Goal: Information Seeking & Learning: Understand process/instructions

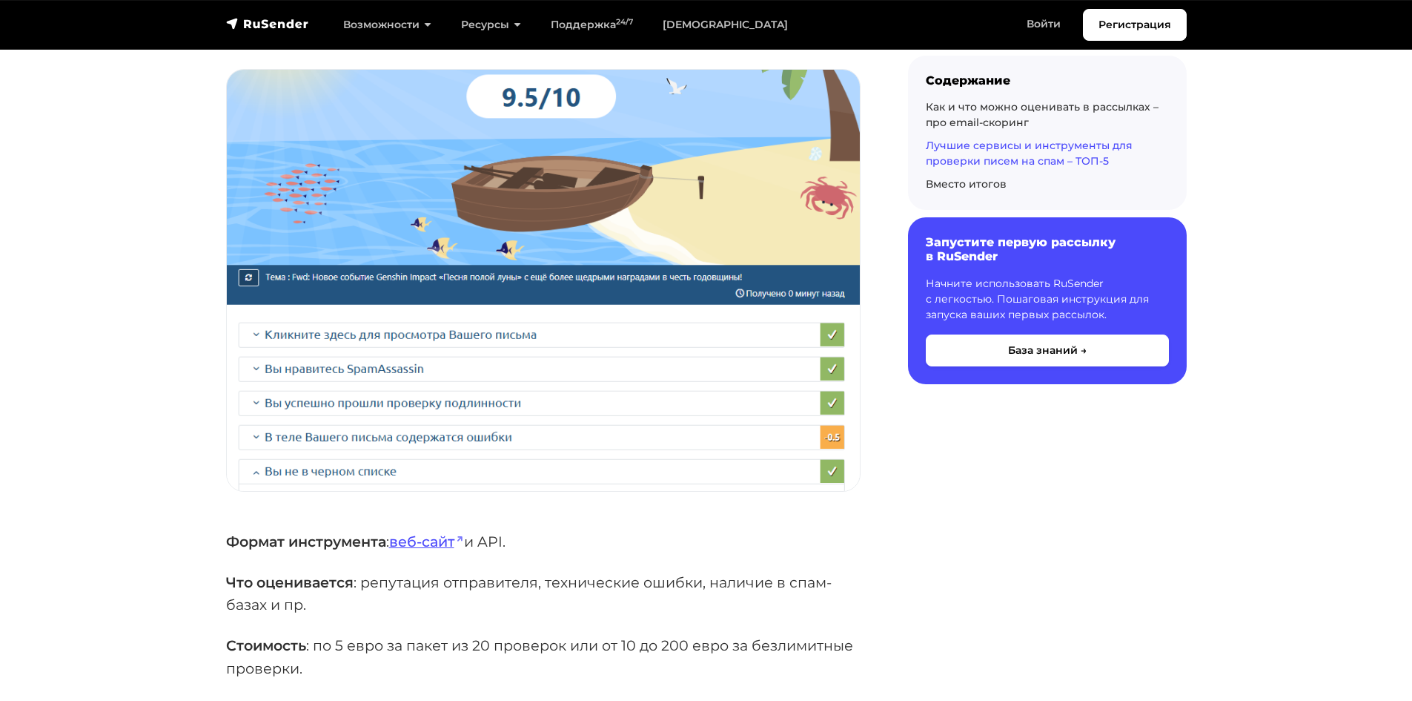
scroll to position [3188, 0]
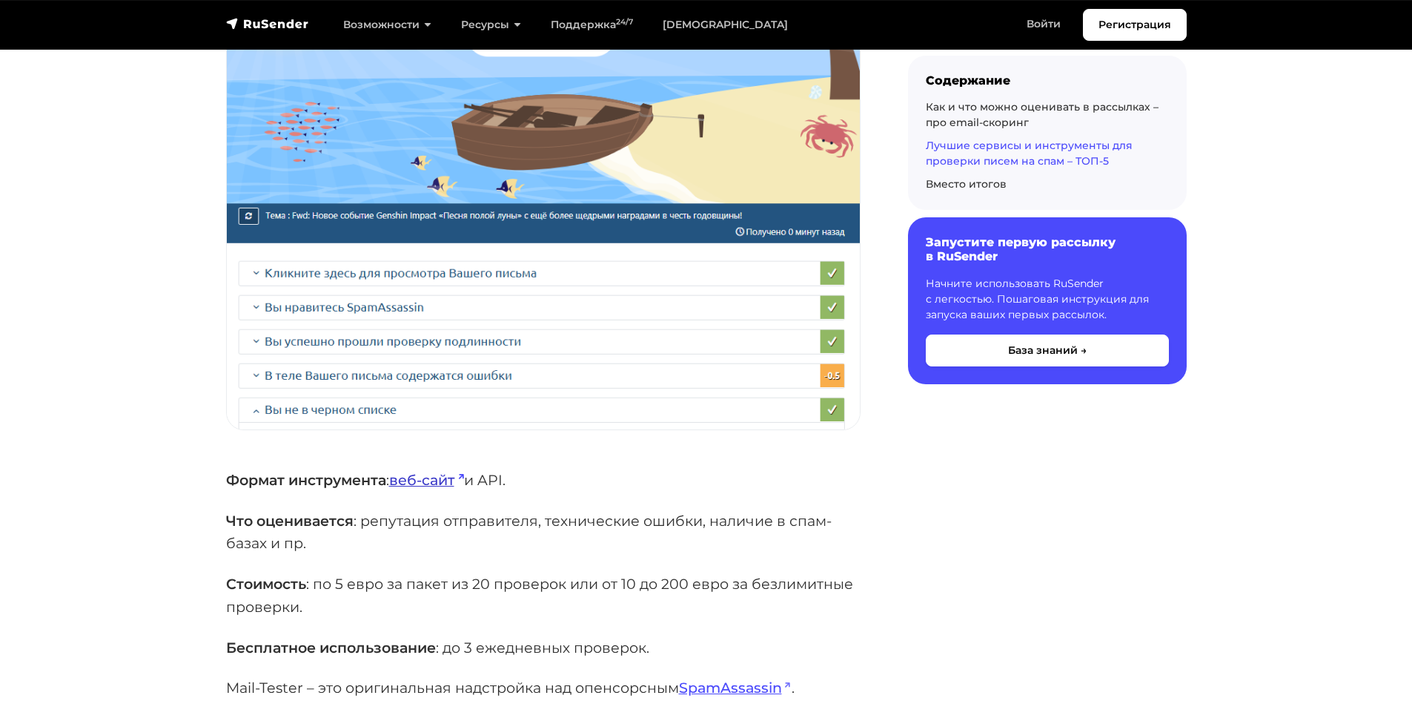
click at [441, 471] on link "веб-сайт" at bounding box center [426, 480] width 75 height 18
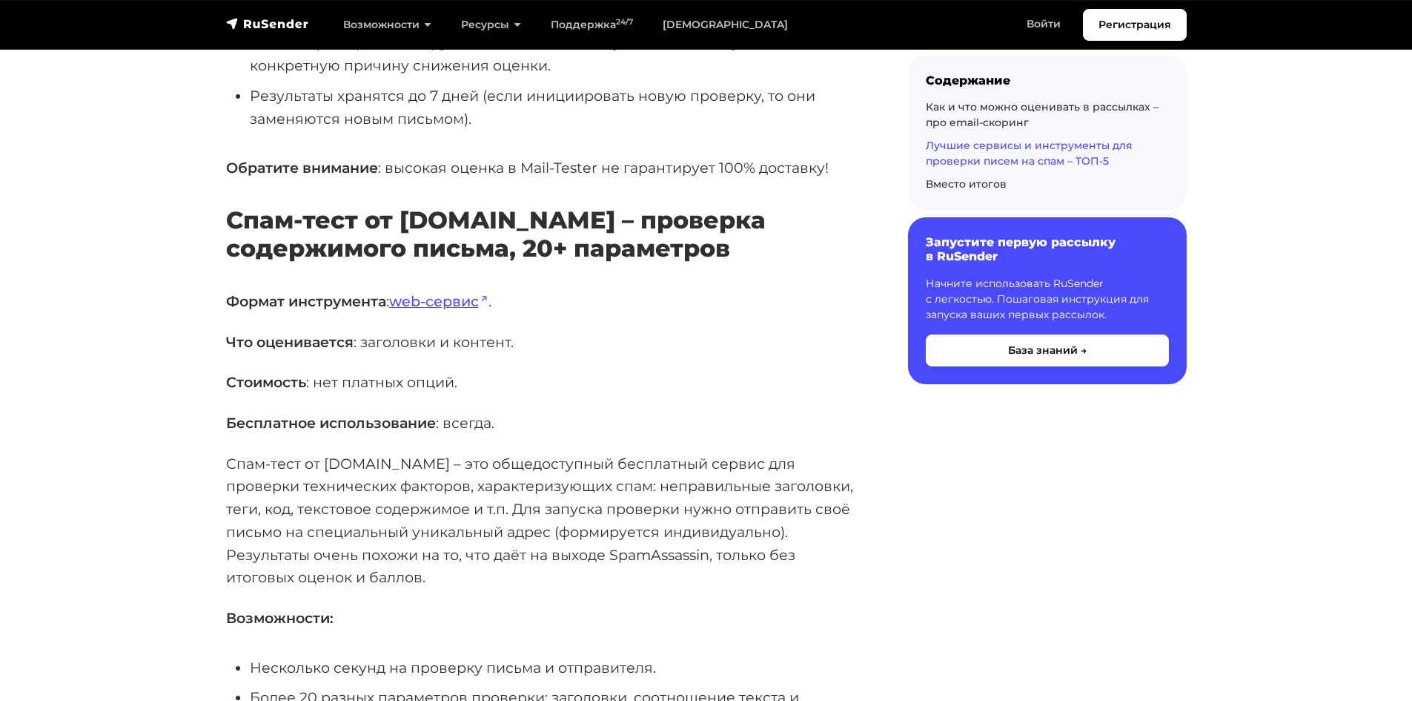
scroll to position [4300, 0]
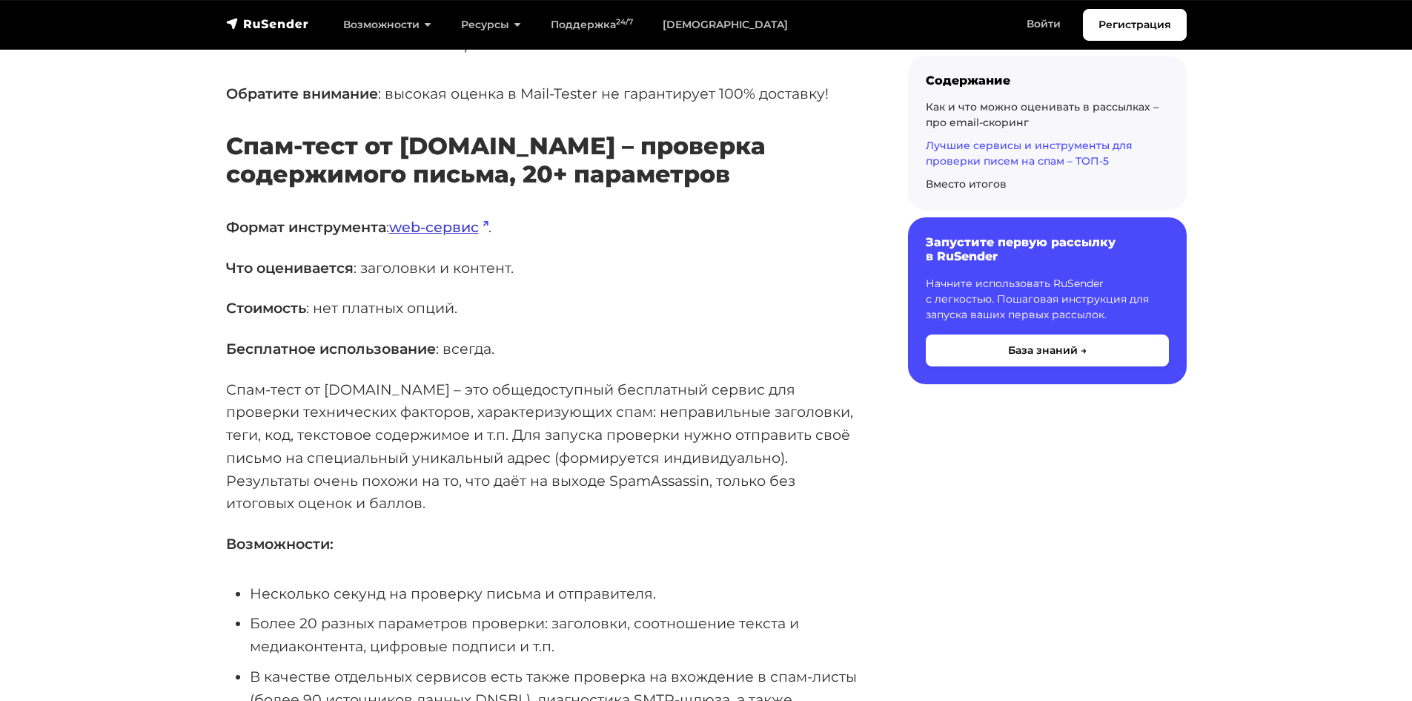
click at [449, 218] on link "web-сервис" at bounding box center [438, 227] width 99 height 18
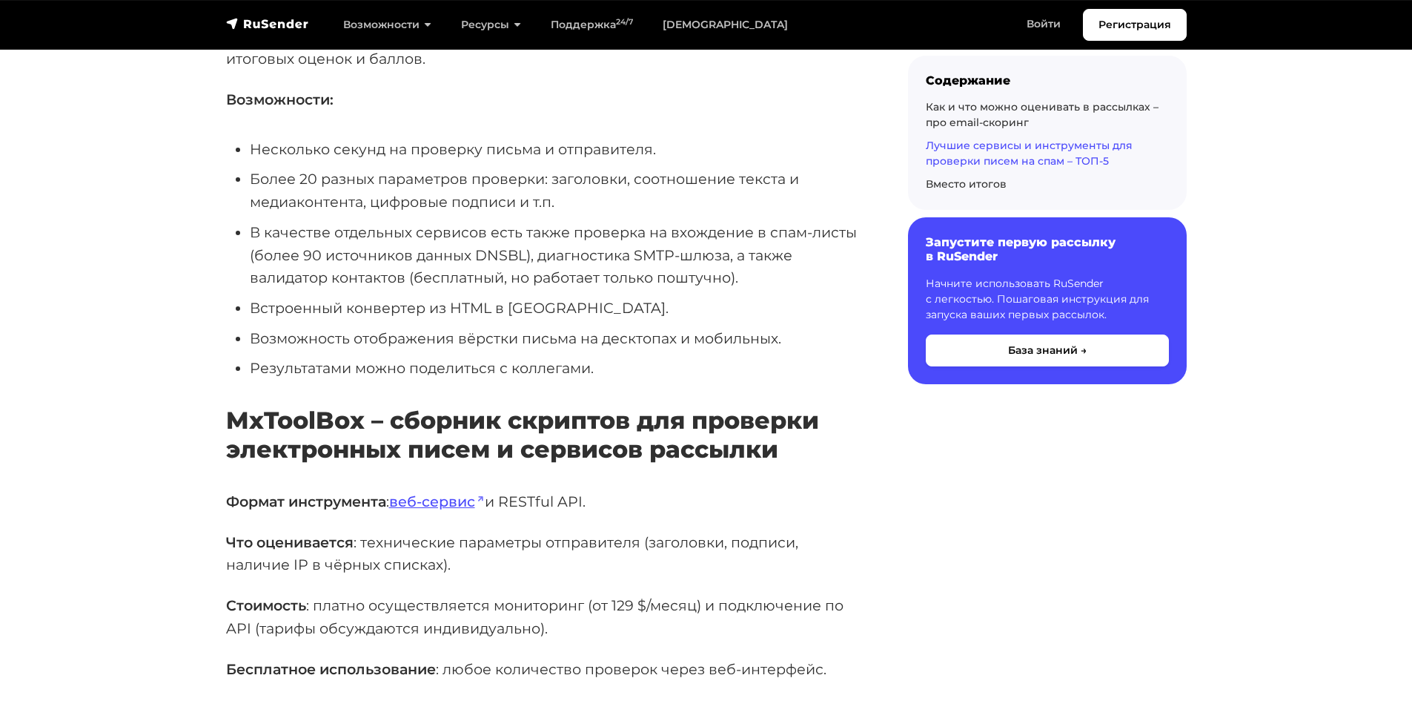
scroll to position [4819, 0]
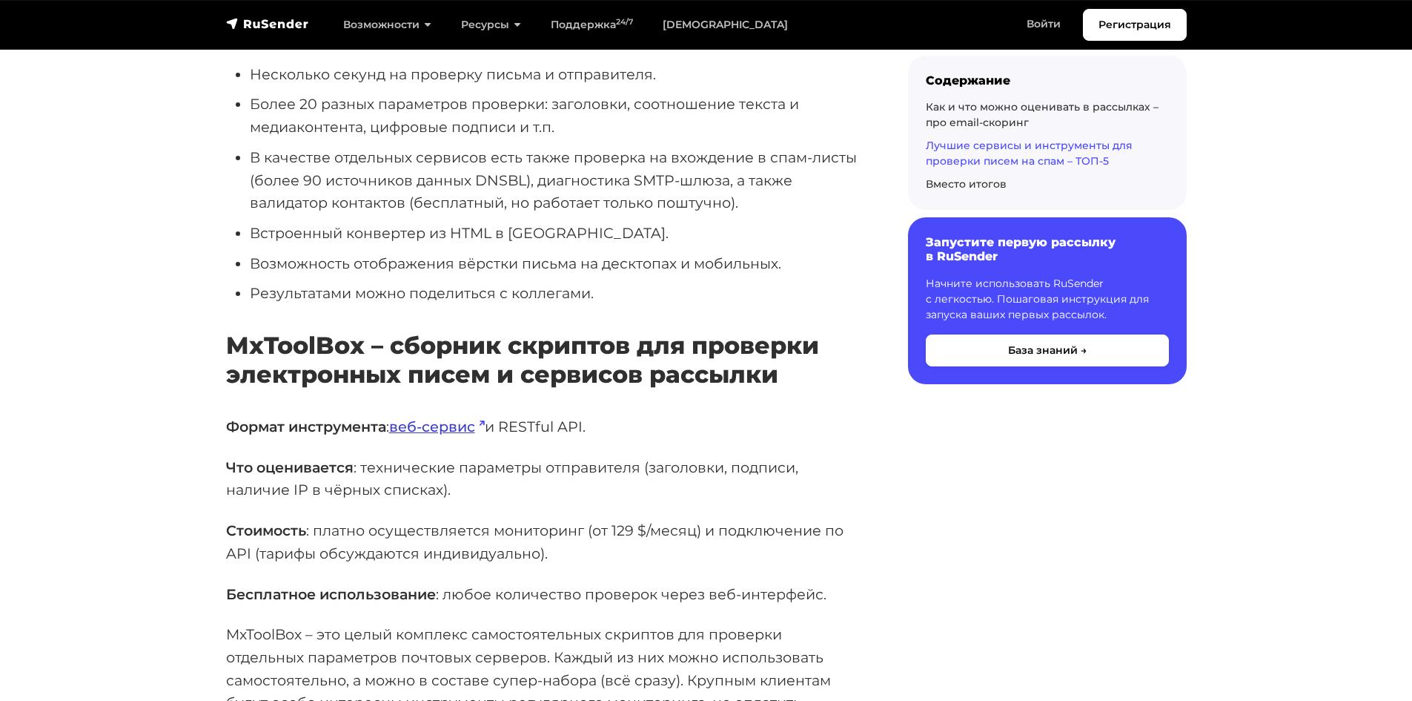
click at [433, 417] on link "веб-сервис" at bounding box center [437, 426] width 96 height 18
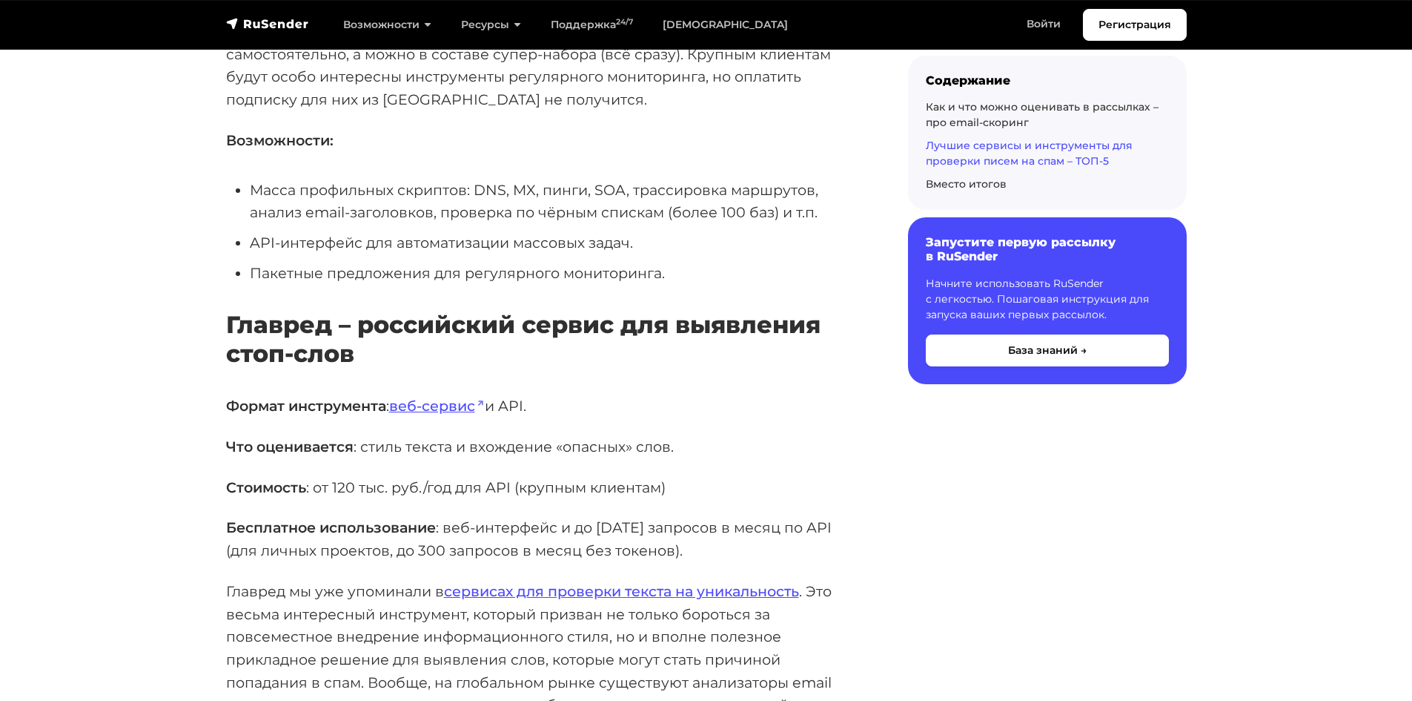
scroll to position [5486, 0]
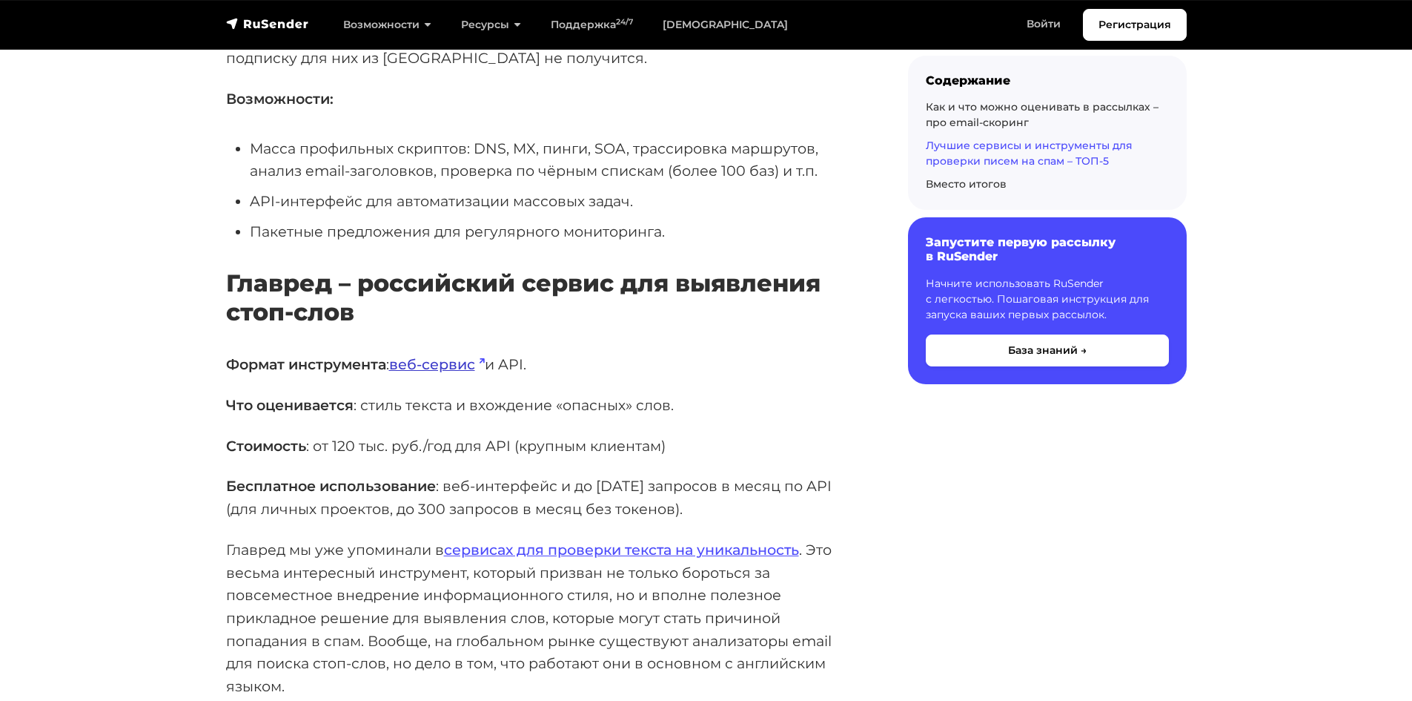
click at [455, 355] on link "веб-сервис" at bounding box center [437, 364] width 96 height 18
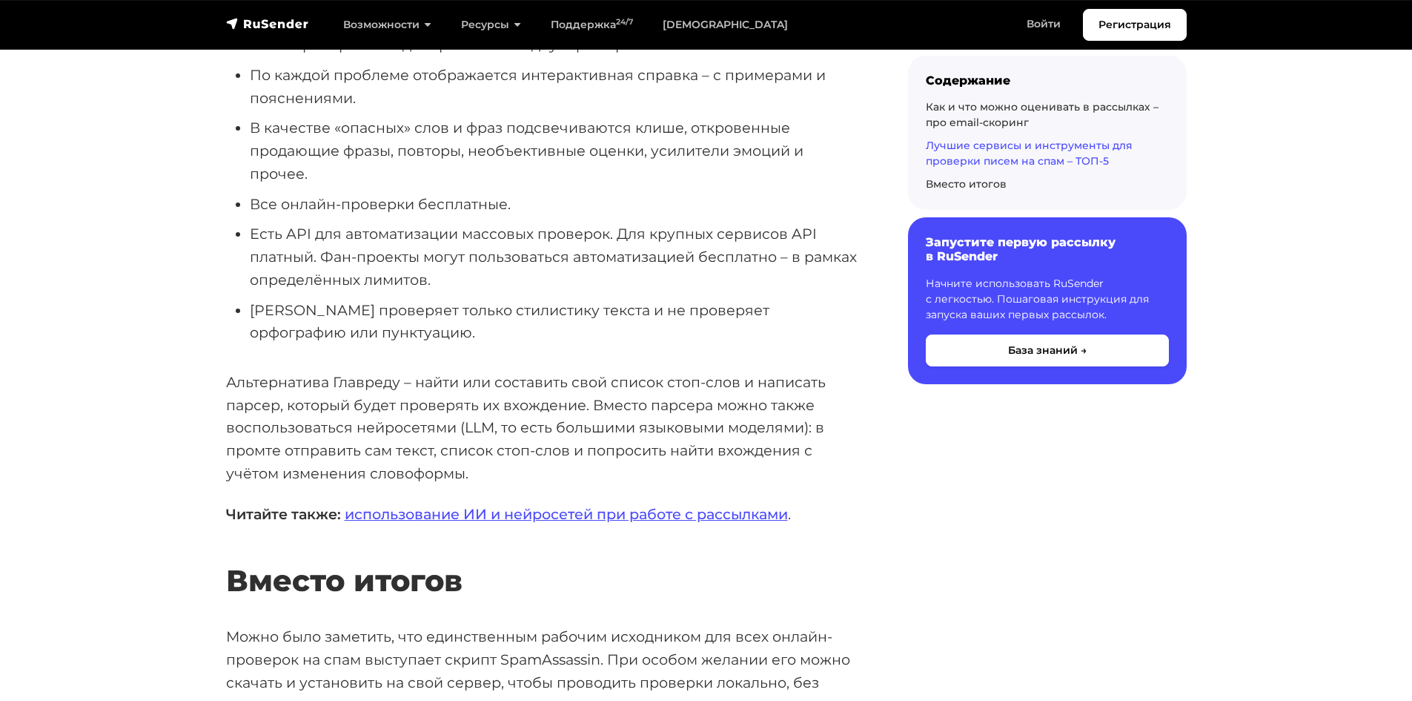
scroll to position [6747, 0]
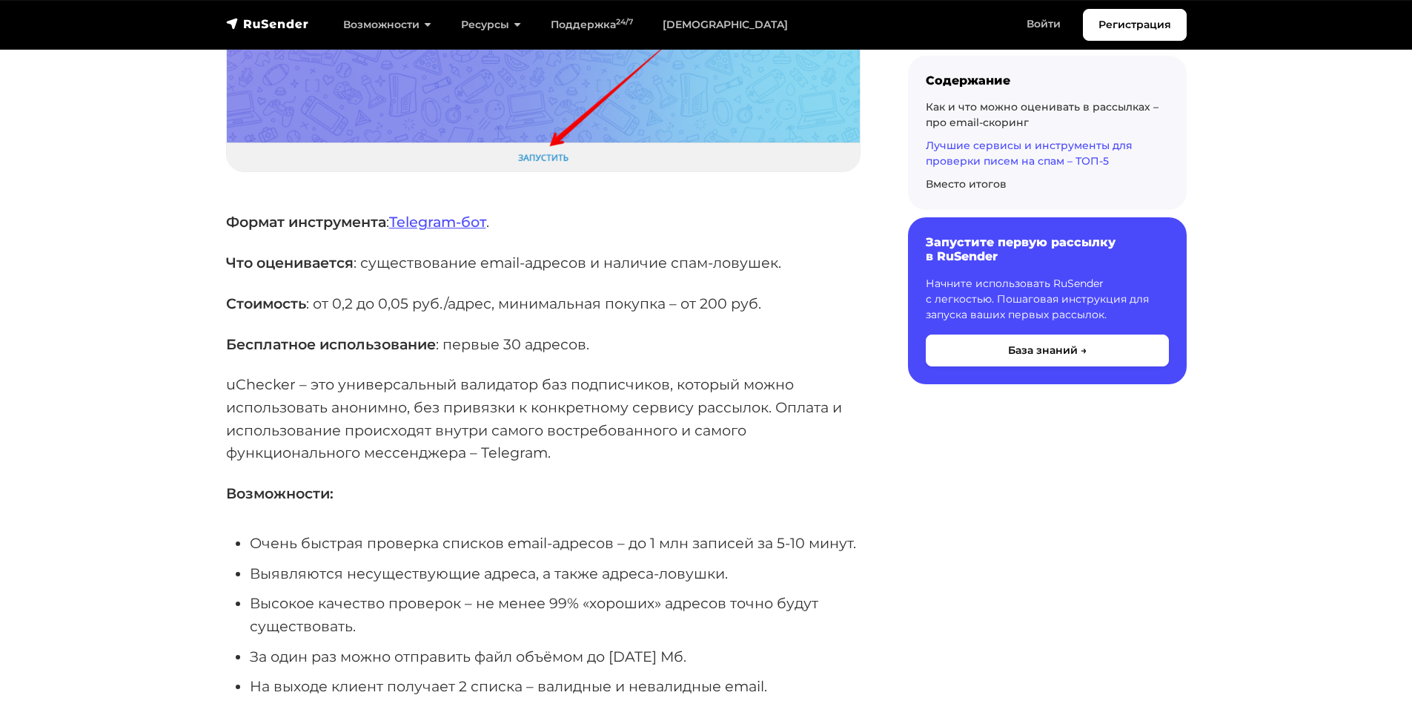
scroll to position [2224, 0]
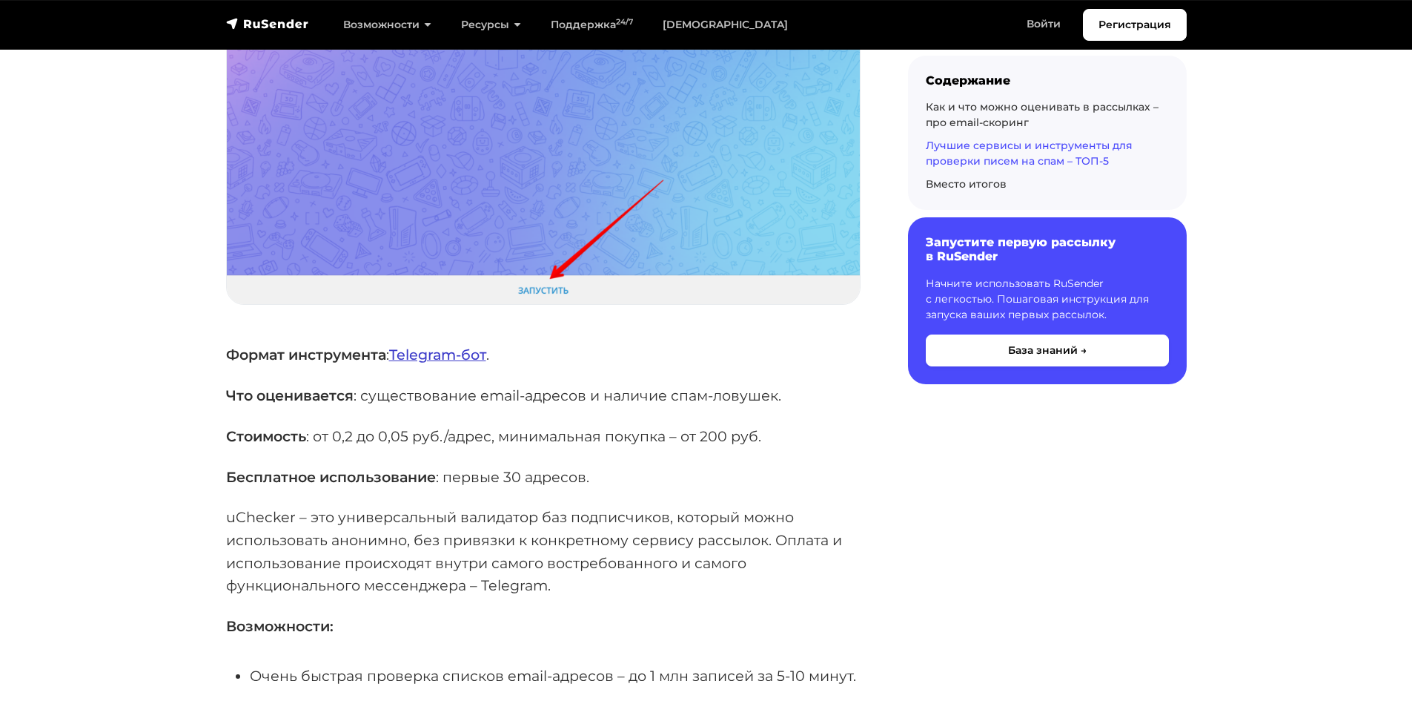
click at [466, 345] on link "Telegram-бот" at bounding box center [437, 354] width 97 height 18
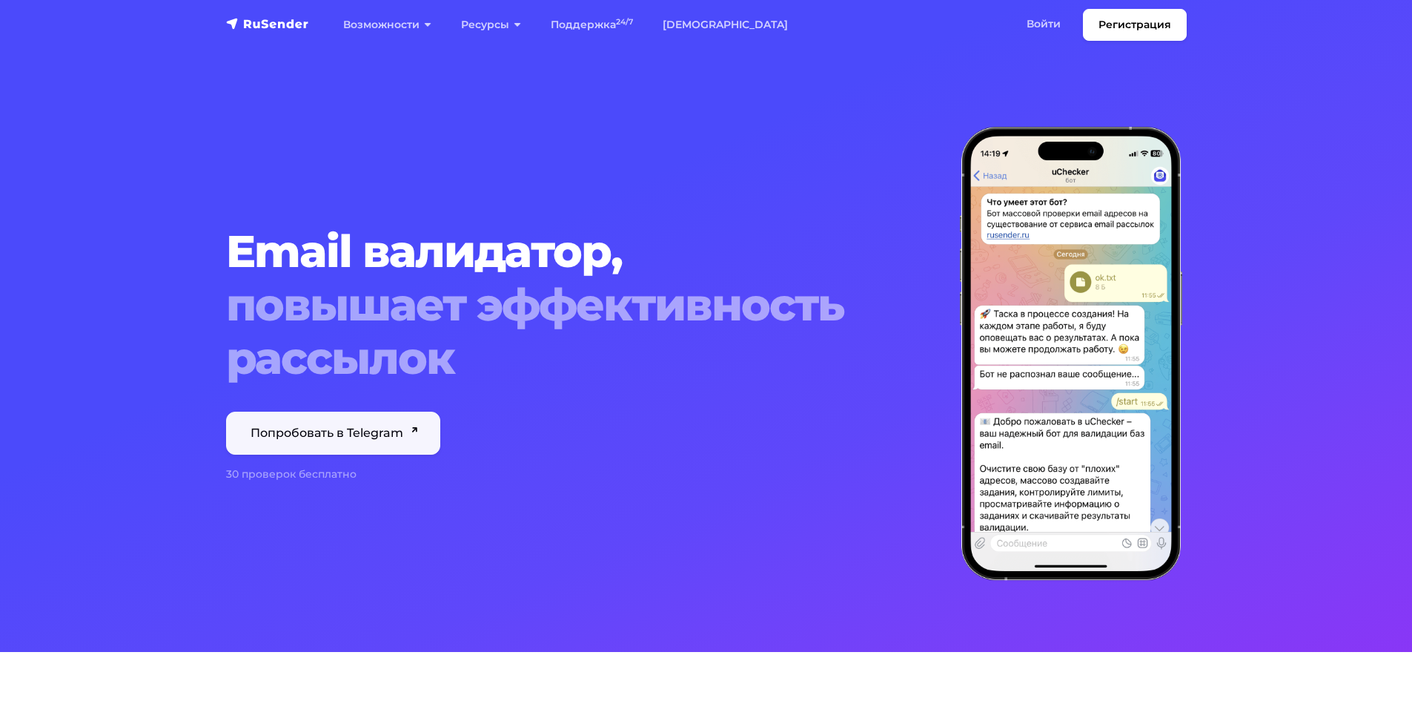
click at [358, 420] on link "Попробовать в Telegram" at bounding box center [333, 432] width 215 height 43
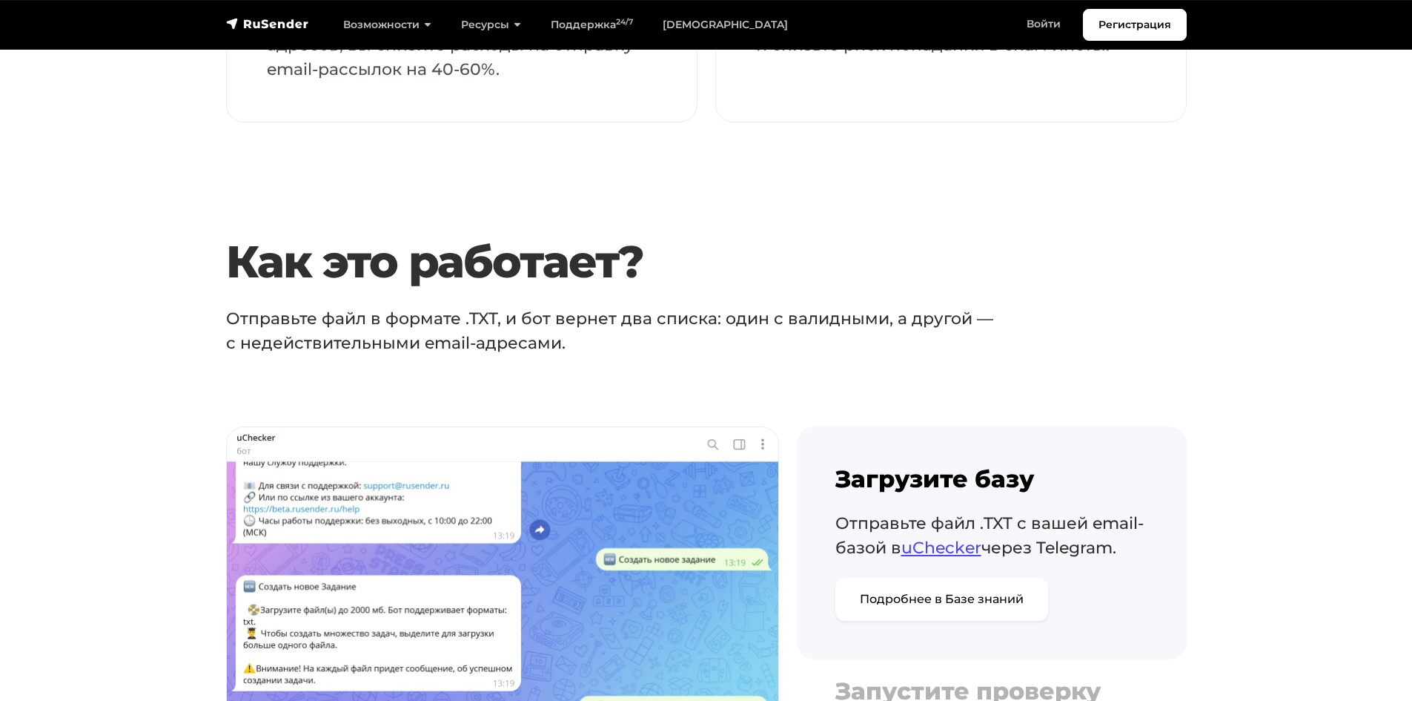
scroll to position [2891, 0]
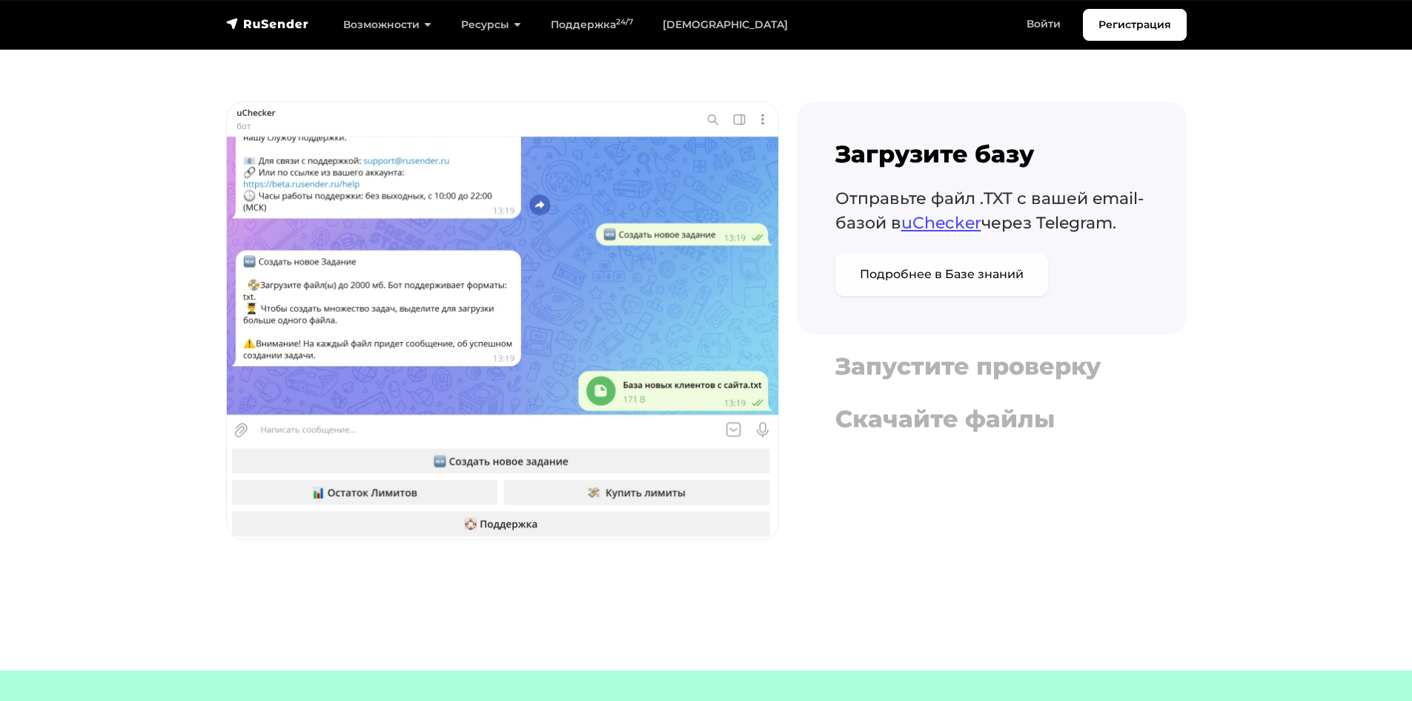
click at [976, 278] on link "Подробнее в Базе знаний" at bounding box center [942, 274] width 213 height 43
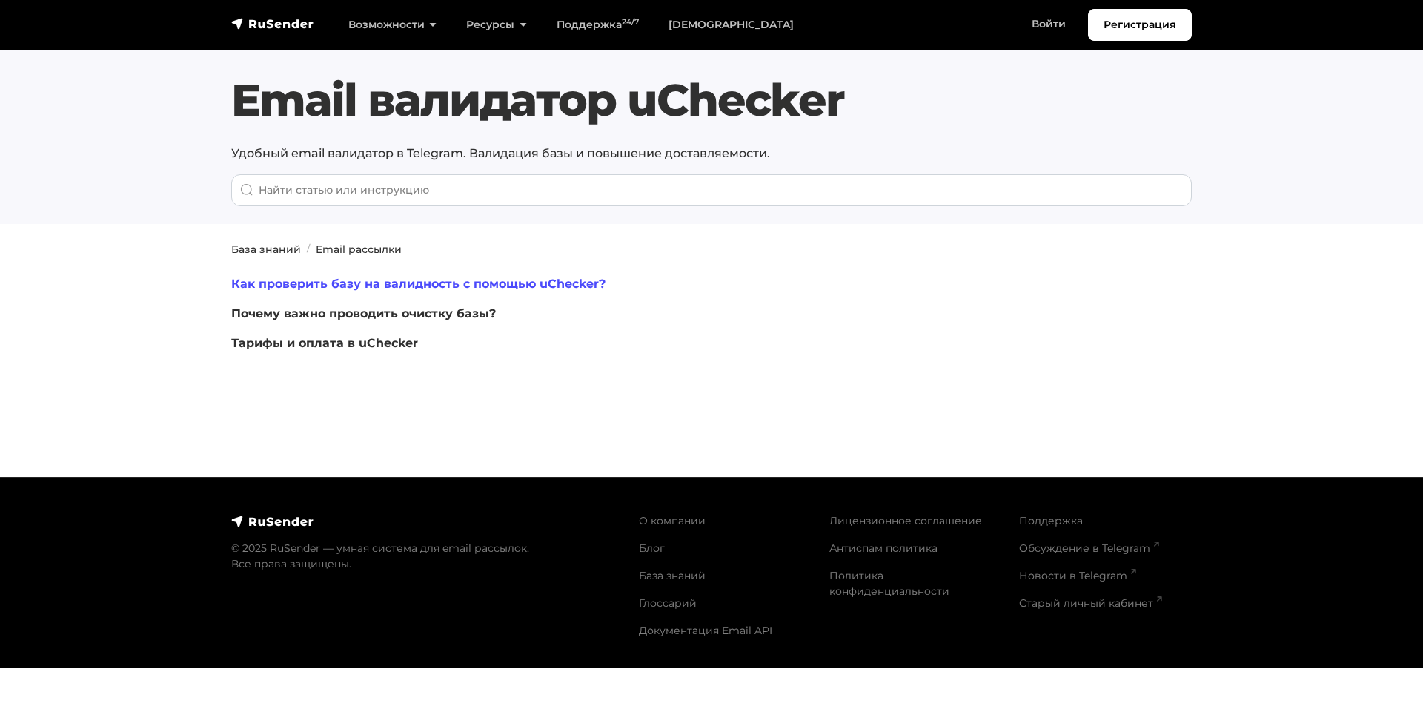
click at [448, 285] on link "Как проверить базу на валидность с помощью uChecker?" at bounding box center [418, 284] width 374 height 14
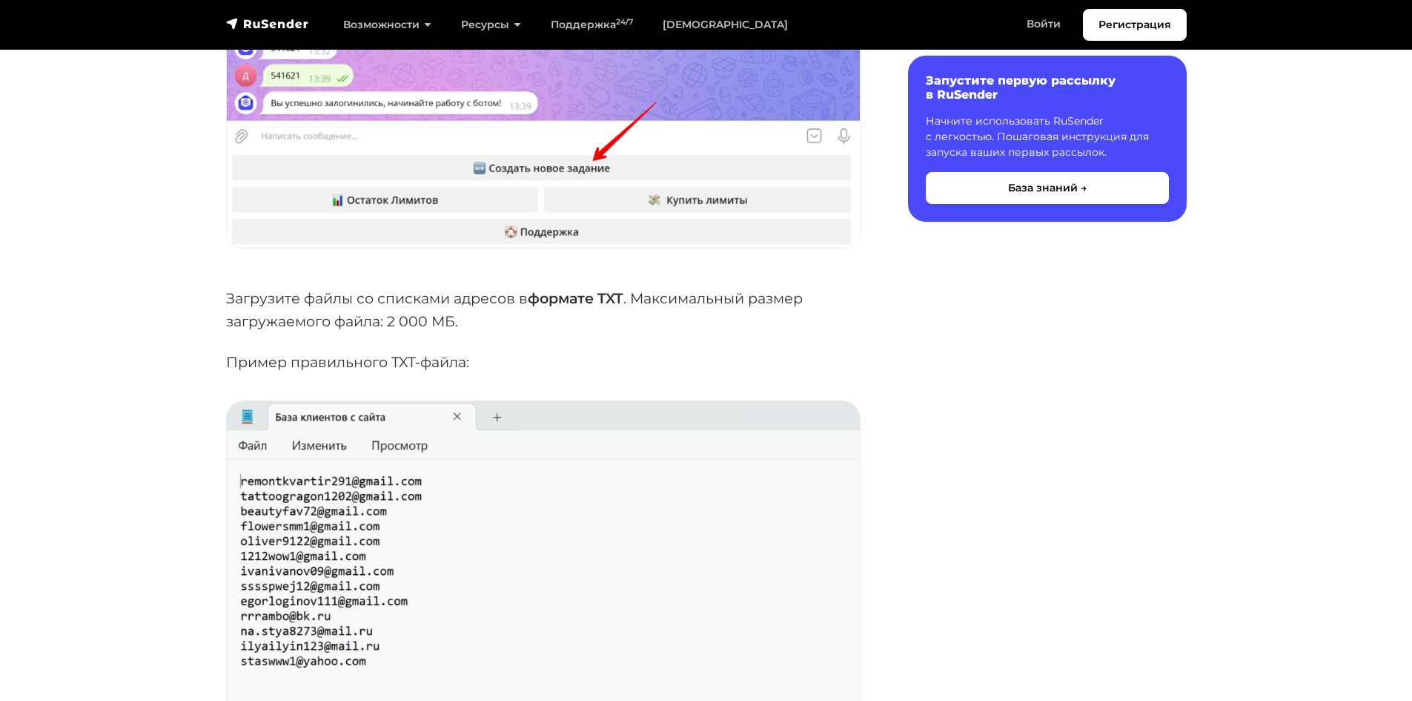
scroll to position [2891, 0]
